Goal: Task Accomplishment & Management: Manage account settings

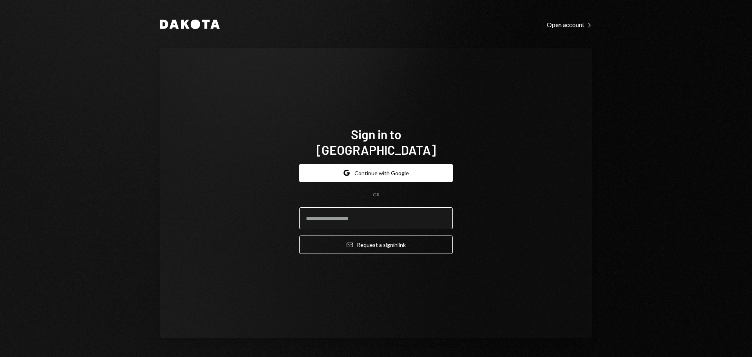
click at [367, 207] on input "email" at bounding box center [375, 218] width 153 height 22
drag, startPoint x: 371, startPoint y: 210, endPoint x: 419, endPoint y: 210, distance: 47.8
click at [372, 210] on input "email" at bounding box center [375, 218] width 153 height 22
click at [442, 214] on input "email" at bounding box center [375, 218] width 153 height 22
click at [0, 356] on com-1password-button at bounding box center [0, 357] width 0 height 0
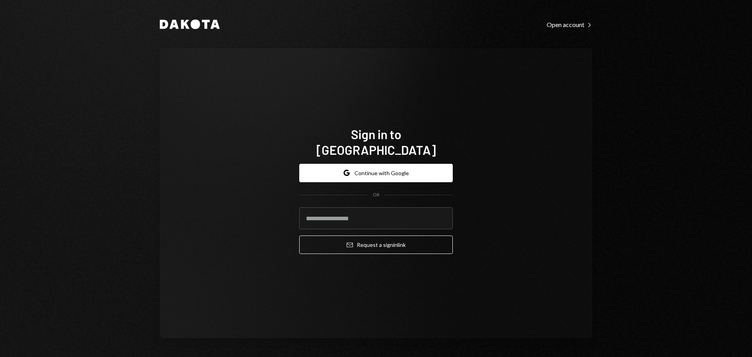
type input "**********"
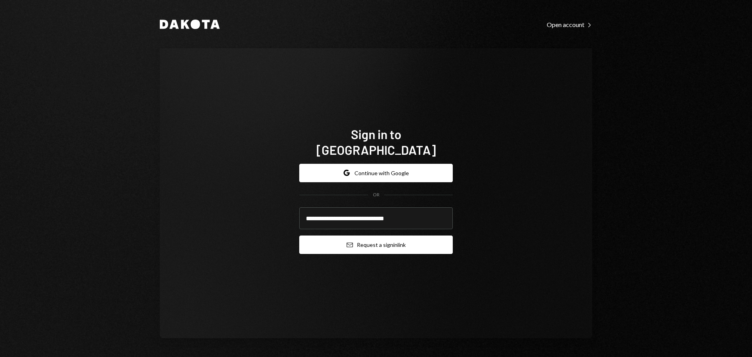
click at [366, 235] on button "Email Request a sign in link" at bounding box center [375, 244] width 153 height 18
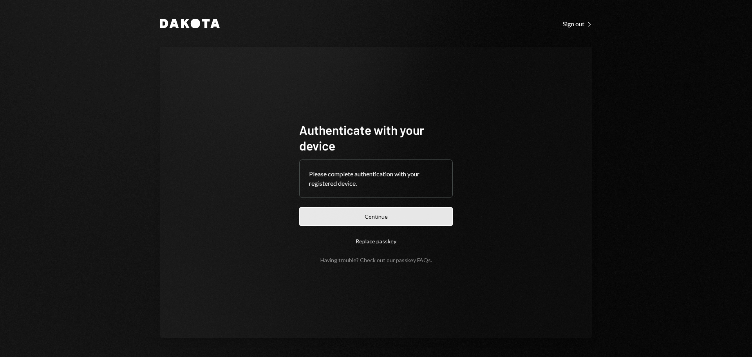
click at [357, 222] on button "Continue" at bounding box center [375, 216] width 153 height 18
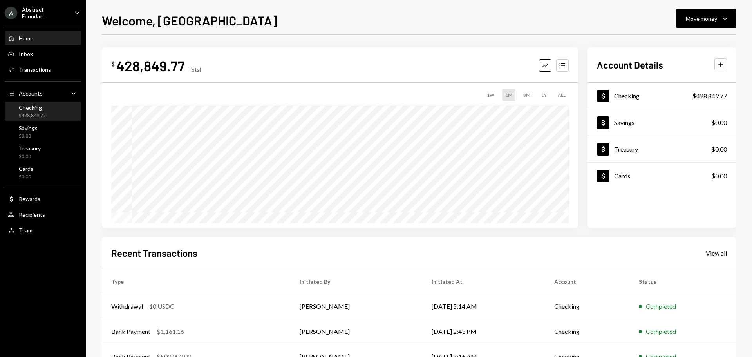
click at [47, 117] on div "Checking $428,849.77" at bounding box center [43, 111] width 70 height 15
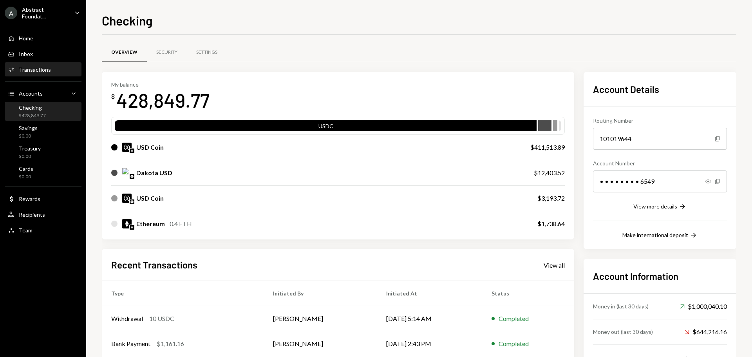
click at [50, 67] on div "Activities Transactions" at bounding box center [43, 69] width 70 height 7
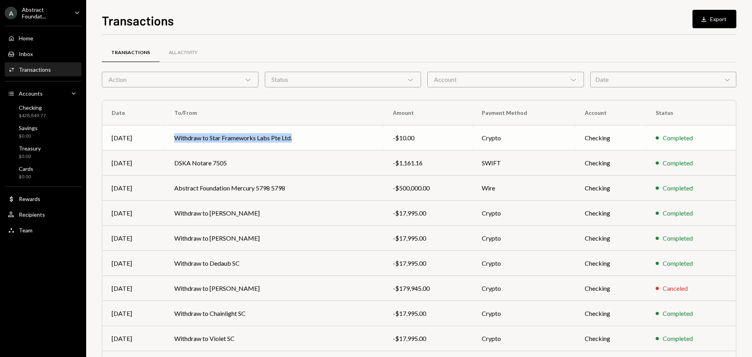
copy td "Withdraw to Star Frameworks Labs Pte Ltd."
drag, startPoint x: 181, startPoint y: 137, endPoint x: 411, endPoint y: 105, distance: 232.5
click at [268, 103] on table "Date To/From Amount Payment Method Account Status Sep 04 Withdraw to Star Frame…" at bounding box center [418, 238] width 633 height 276
click at [406, 137] on div "-$10.00" at bounding box center [428, 137] width 70 height 9
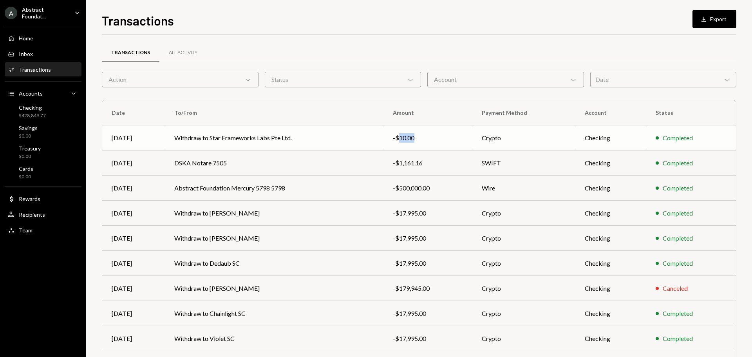
copy div "10.00"
click at [647, 81] on div "Date Chevron Down" at bounding box center [663, 80] width 146 height 16
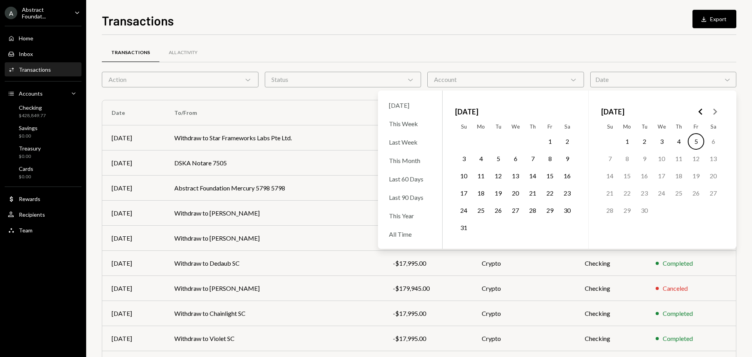
click at [629, 139] on button "1" at bounding box center [626, 141] width 16 height 16
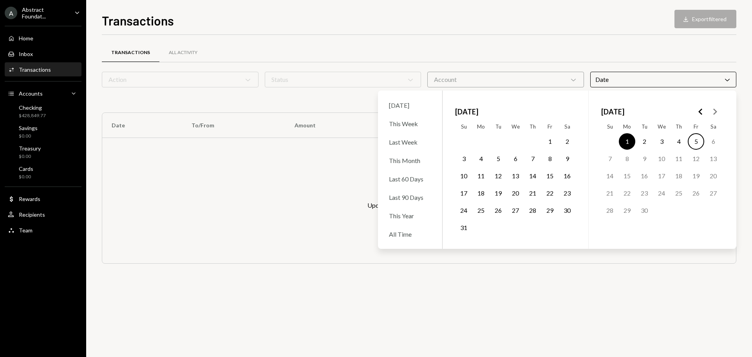
click at [697, 142] on button "5" at bounding box center [695, 141] width 16 height 16
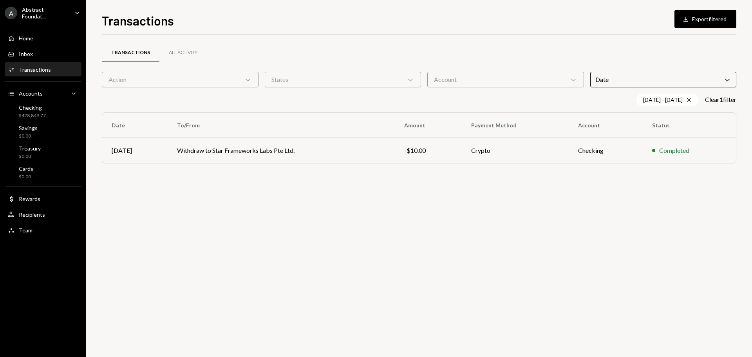
click at [565, 83] on div "Account Chevron Down" at bounding box center [505, 80] width 157 height 16
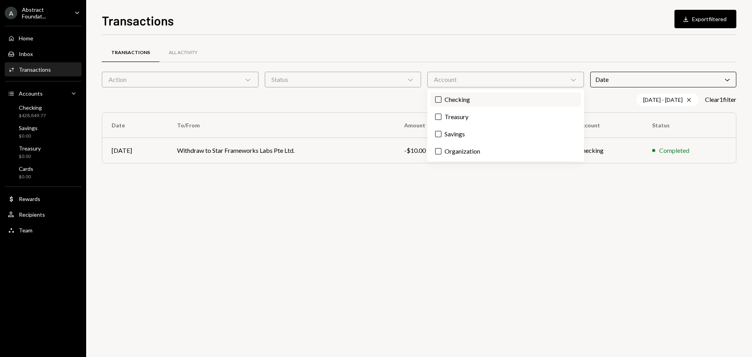
click at [450, 95] on label "Checking" at bounding box center [505, 99] width 150 height 14
click at [441, 96] on button "Checking" at bounding box center [438, 99] width 6 height 6
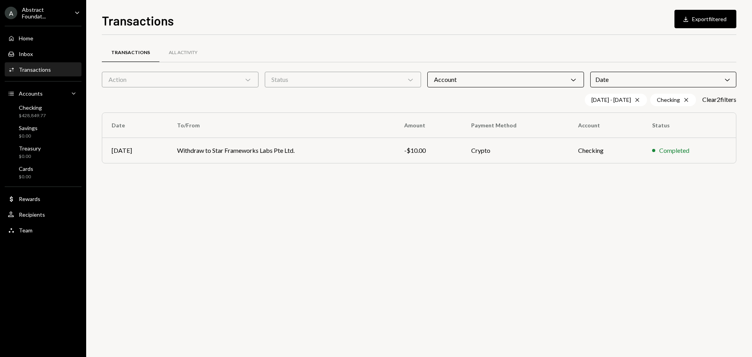
click at [627, 219] on div "Transactions All Activity Action Chevron Down Status Chevron Down Account Chevr…" at bounding box center [419, 196] width 634 height 322
click at [46, 13] on div "Abstract Foundat..." at bounding box center [45, 12] width 46 height 13
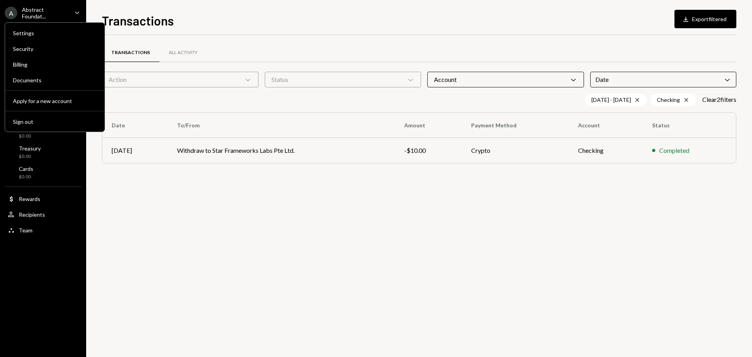
click at [71, 15] on div "A Abstract Foundat... Caret Down" at bounding box center [43, 12] width 86 height 13
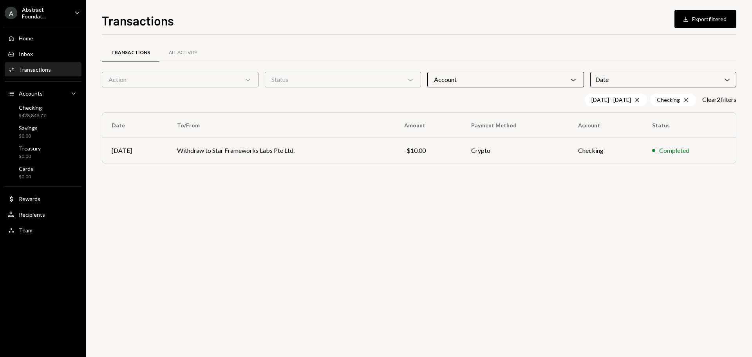
click at [72, 11] on div "A Abstract Foundat... Caret Down" at bounding box center [43, 12] width 86 height 13
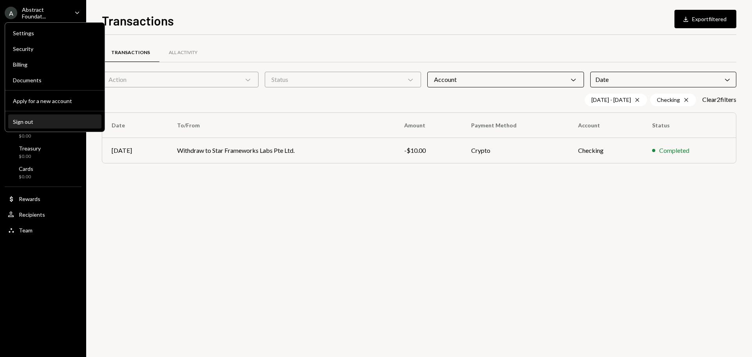
click at [25, 127] on button "Sign out" at bounding box center [54, 122] width 93 height 14
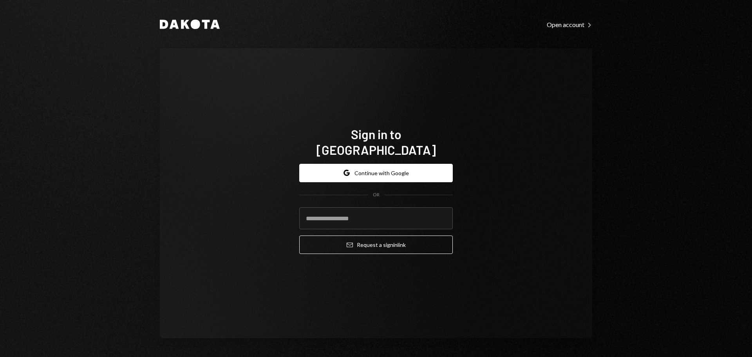
type input "**********"
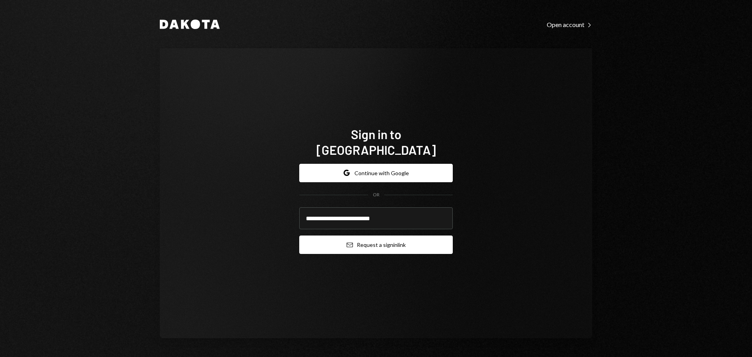
click at [365, 241] on button "Email Request a sign in link" at bounding box center [375, 244] width 153 height 18
